Goal: Information Seeking & Learning: Find contact information

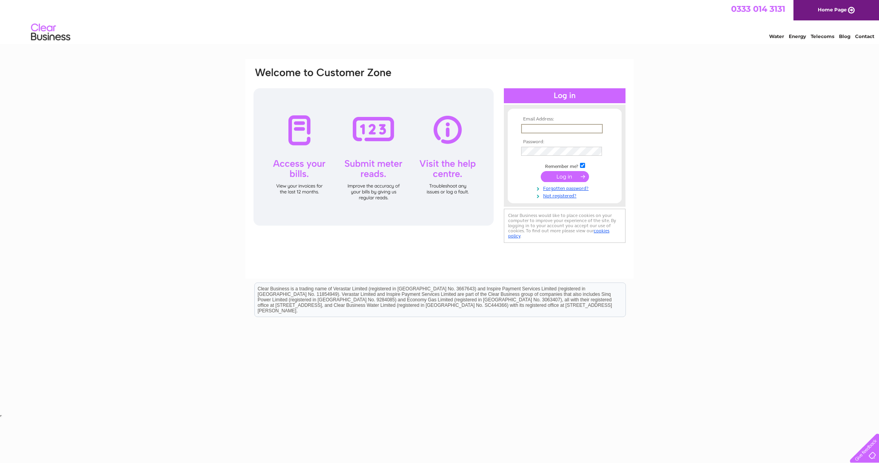
type input "fleurdelysflorist@hotmail.co.uk"
click at [565, 176] on input "submit" at bounding box center [565, 176] width 48 height 11
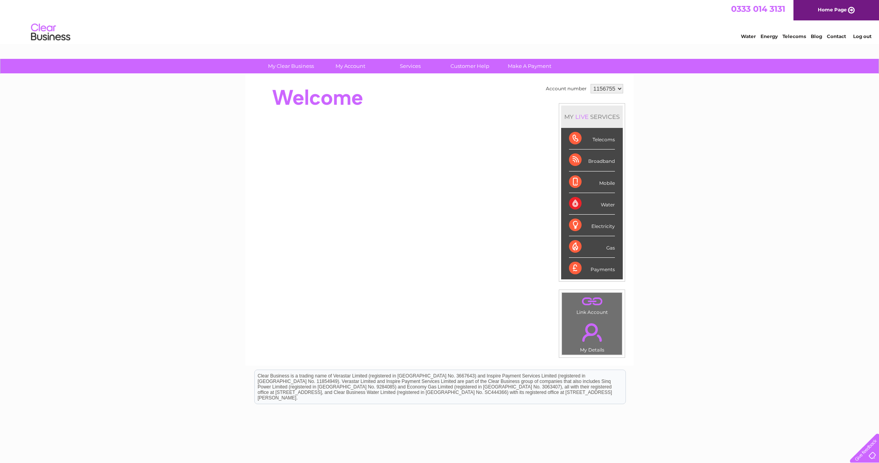
scroll to position [0, 0]
click at [578, 139] on div "Telecoms" at bounding box center [592, 139] width 46 height 22
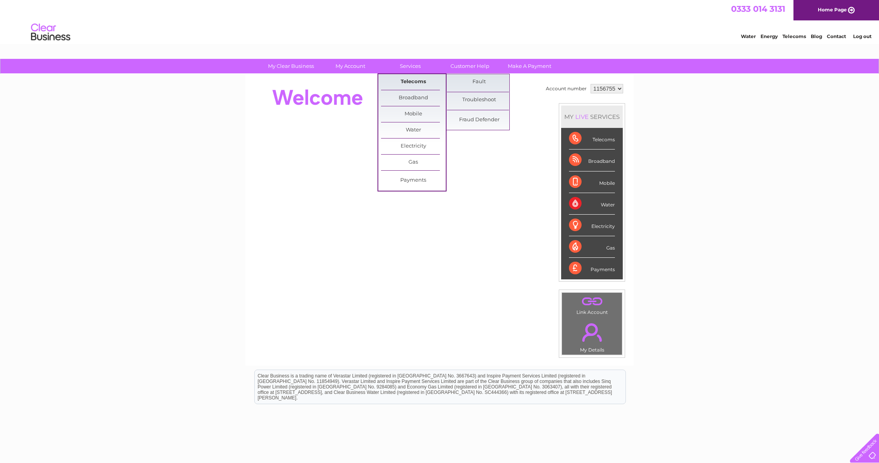
click at [404, 80] on link "Telecoms" at bounding box center [413, 82] width 65 height 16
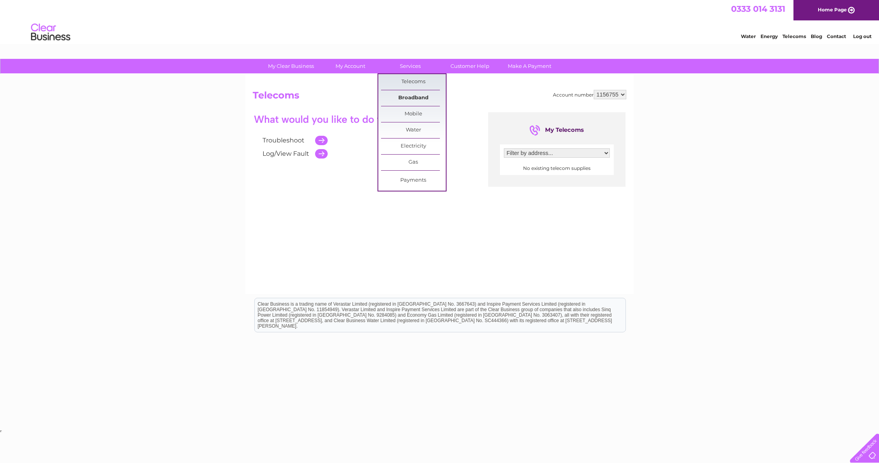
click at [398, 94] on link "Broadband" at bounding box center [413, 98] width 65 height 16
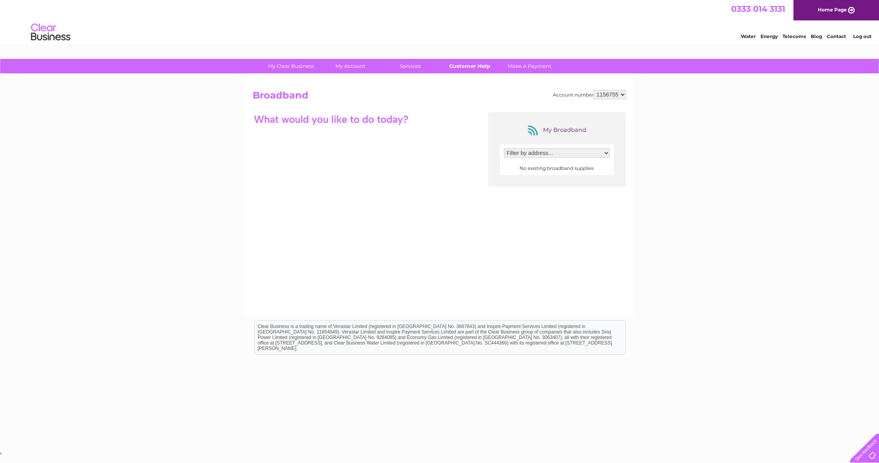
click at [479, 64] on link "Customer Help" at bounding box center [470, 66] width 65 height 15
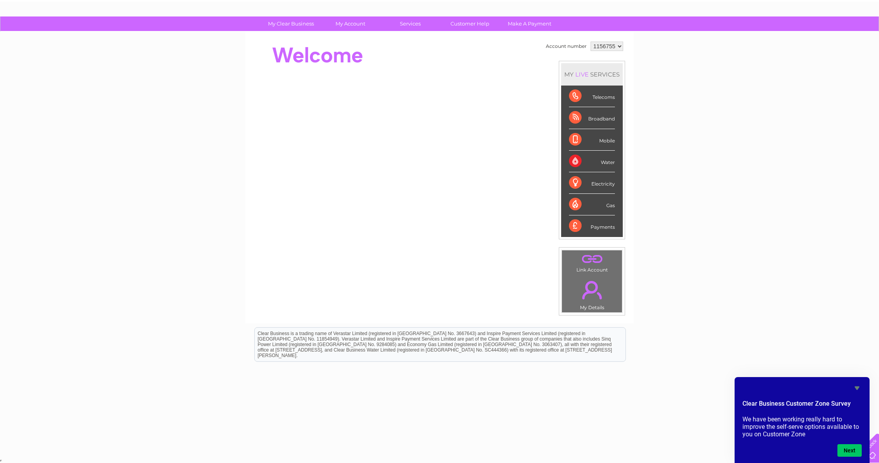
scroll to position [42, 0]
click at [852, 448] on button "Next" at bounding box center [849, 450] width 24 height 13
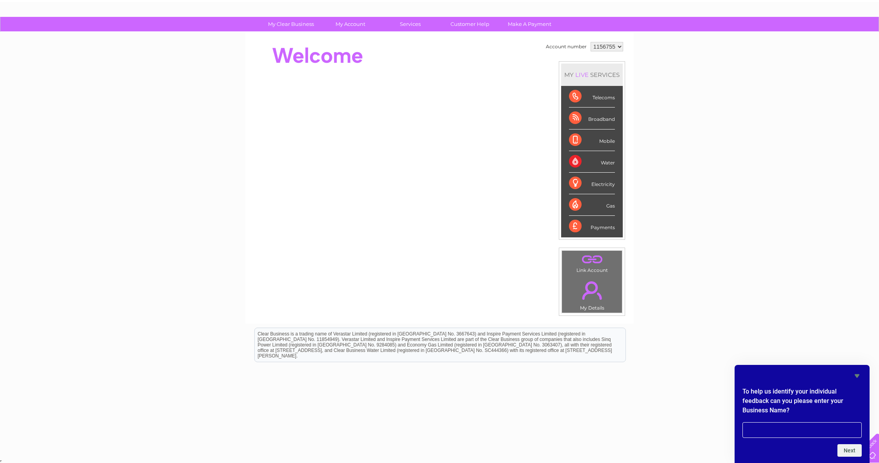
click at [831, 358] on html "Clear Business is a trading name of Verastar Limited (registered in [GEOGRAPHIC…" at bounding box center [439, 349] width 879 height 50
drag, startPoint x: 817, startPoint y: 312, endPoint x: 803, endPoint y: 293, distance: 24.0
click at [817, 312] on div "My Clear Business Login Details My Details My Preferences Link Account My Accou…" at bounding box center [439, 237] width 879 height 441
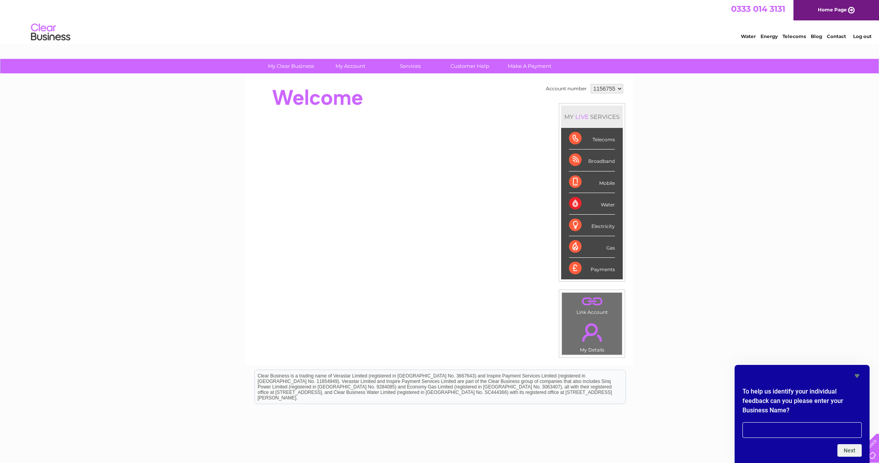
scroll to position [0, 0]
click at [838, 36] on link "Contact" at bounding box center [836, 36] width 19 height 6
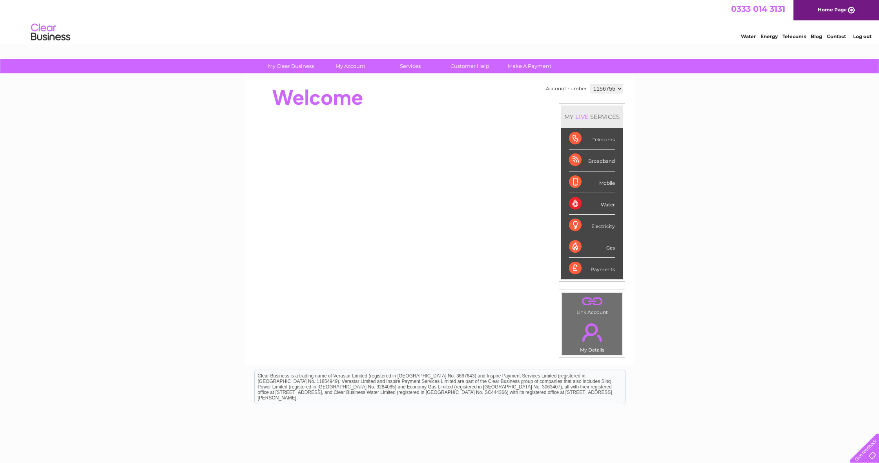
click at [578, 140] on div "Telecoms" at bounding box center [592, 139] width 46 height 22
click at [578, 160] on div "Broadband" at bounding box center [592, 161] width 46 height 22
click at [578, 140] on div "Telecoms" at bounding box center [592, 139] width 46 height 22
click at [576, 161] on div "Broadband" at bounding box center [592, 161] width 46 height 22
click at [583, 118] on div "LIVE" at bounding box center [582, 116] width 16 height 7
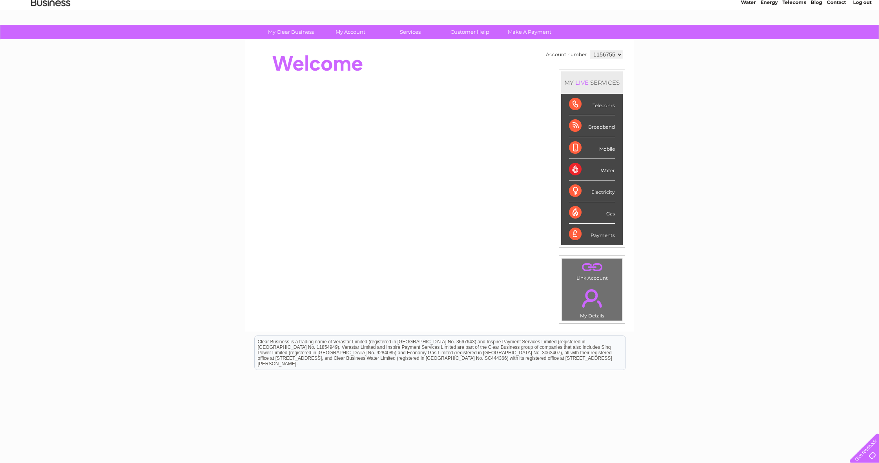
scroll to position [42, 0]
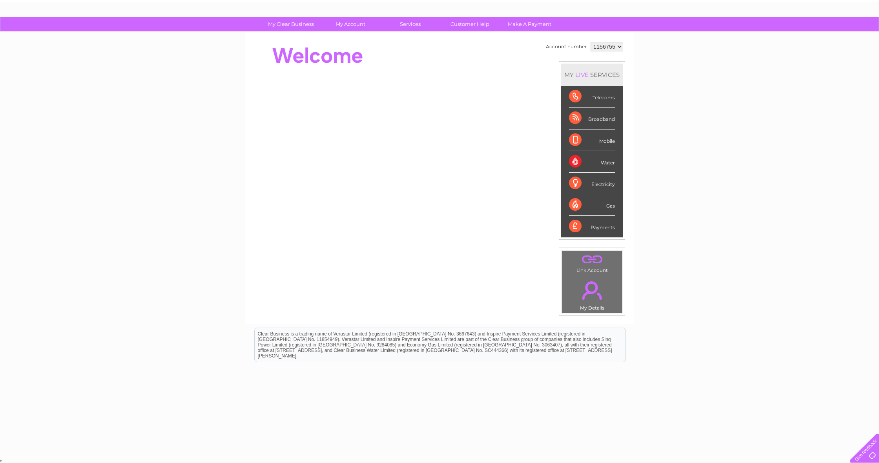
click at [576, 120] on div "Broadband" at bounding box center [592, 119] width 46 height 22
click at [575, 95] on div "Telecoms" at bounding box center [592, 97] width 46 height 22
click at [476, 24] on link "Customer Help" at bounding box center [470, 24] width 65 height 15
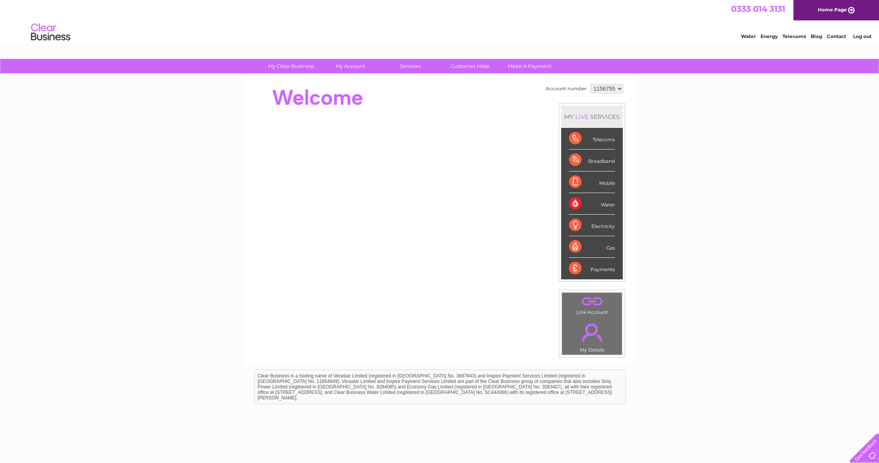
click at [874, 453] on div at bounding box center [863, 447] width 32 height 32
